Goal: Task Accomplishment & Management: Complete application form

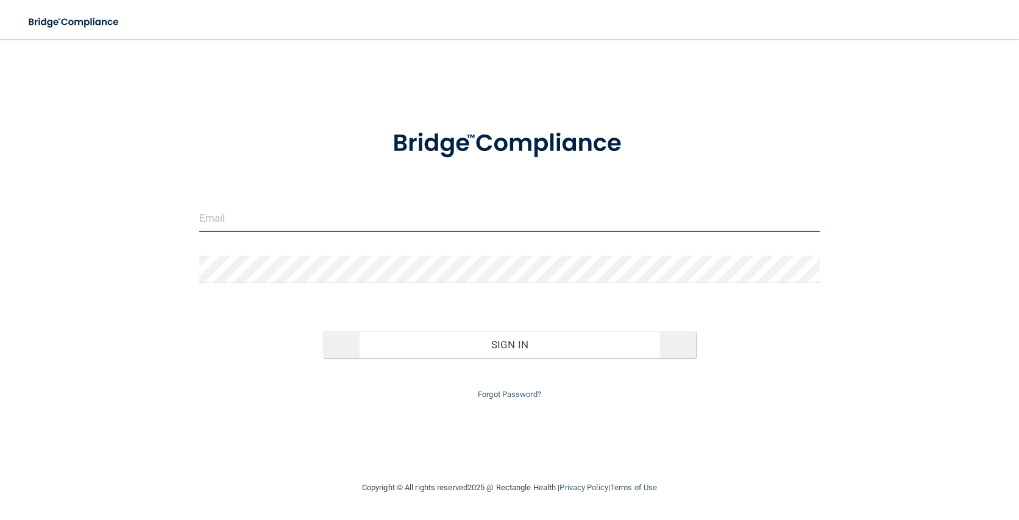
type input "[EMAIL_ADDRESS][DOMAIN_NAME]"
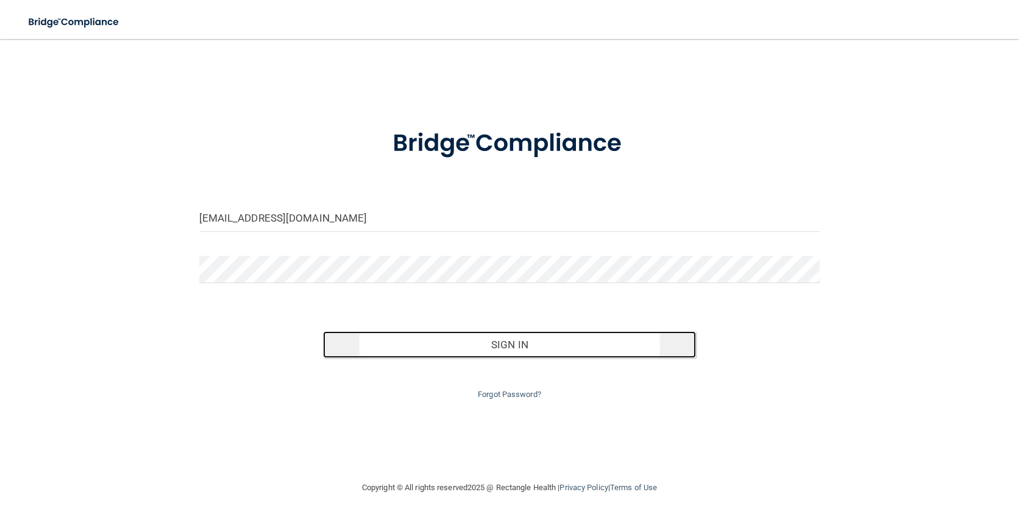
click at [523, 346] on button "Sign In" at bounding box center [509, 345] width 372 height 27
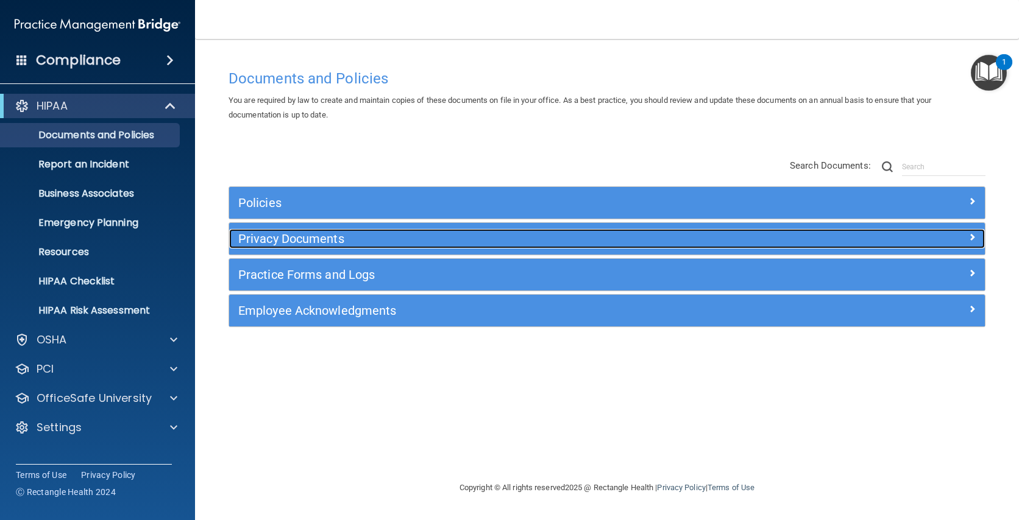
click at [330, 247] on div "Privacy Documents" at bounding box center [512, 239] width 567 height 20
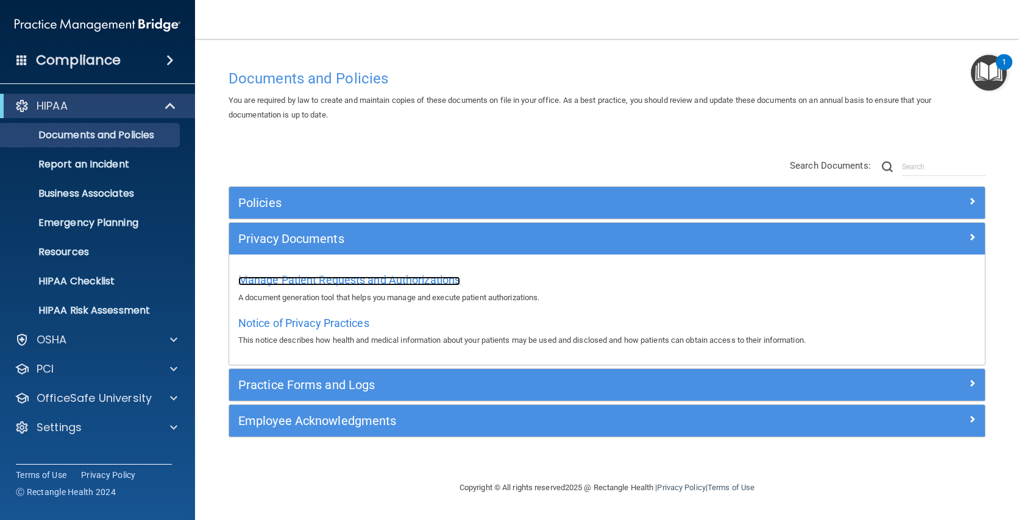
click at [358, 278] on span "Manage Patient Requests and Authorizations" at bounding box center [349, 280] width 222 height 13
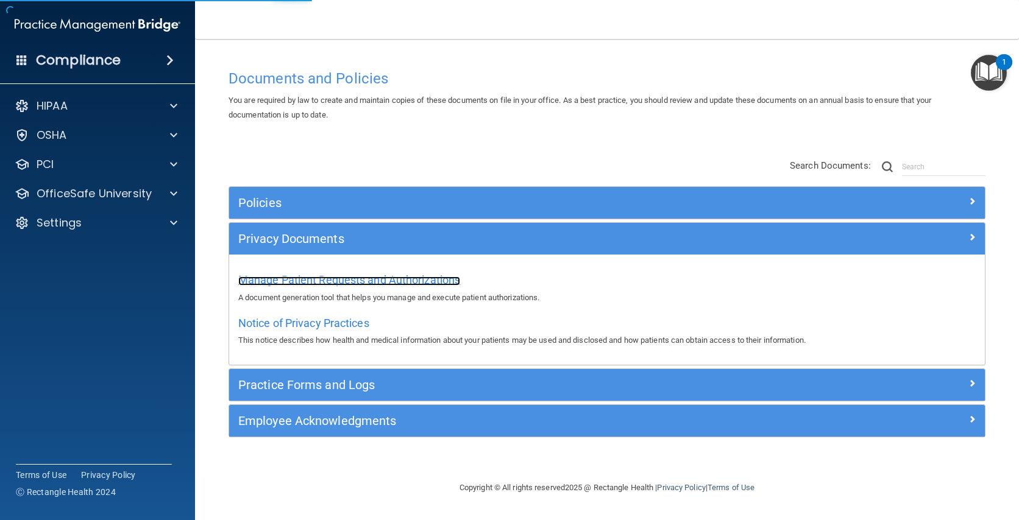
click at [410, 278] on span "Manage Patient Requests and Authorizations" at bounding box center [349, 280] width 222 height 13
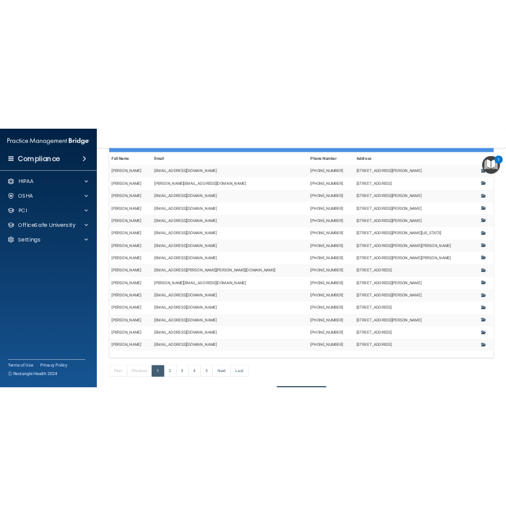
scroll to position [219, 0]
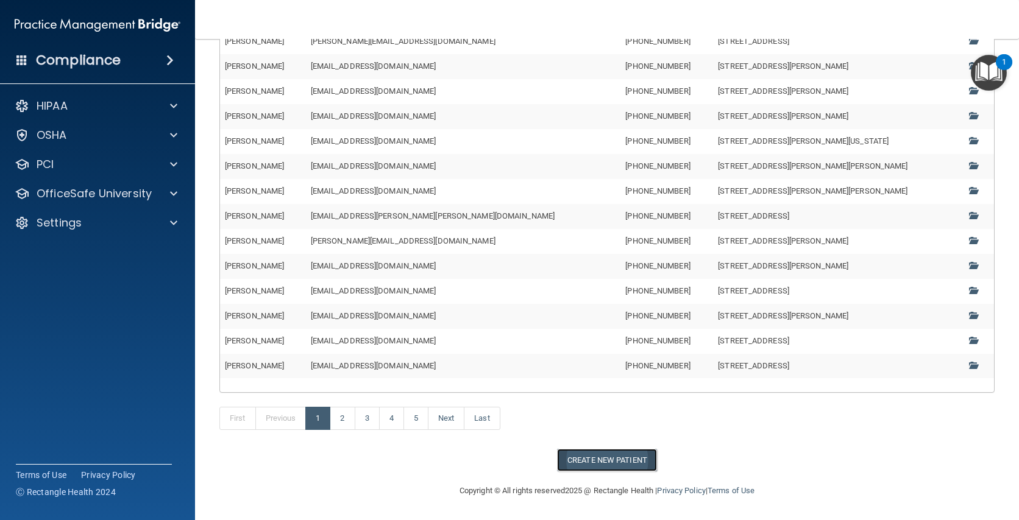
click at [620, 462] on button "Create New Patient" at bounding box center [607, 460] width 100 height 23
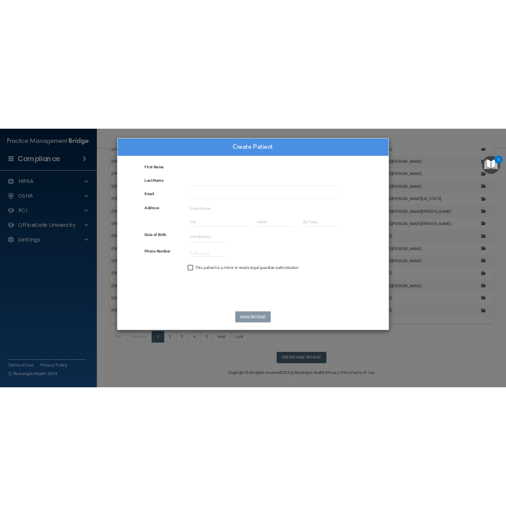
scroll to position [249, 0]
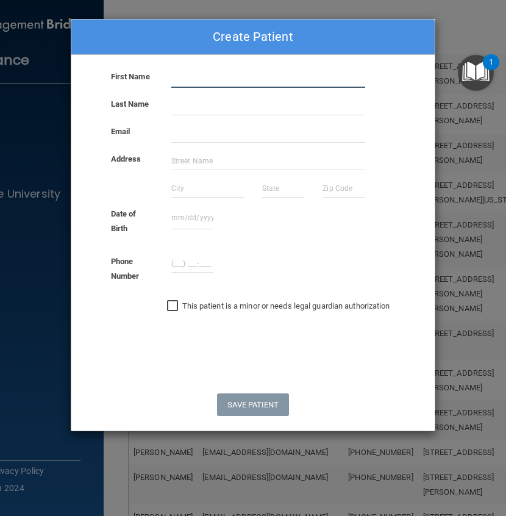
click at [200, 84] on input "text" at bounding box center [268, 78] width 194 height 18
type input "[PERSON_NAME]"
type input "Farciert"
